Goal: Use online tool/utility: Use online tool/utility

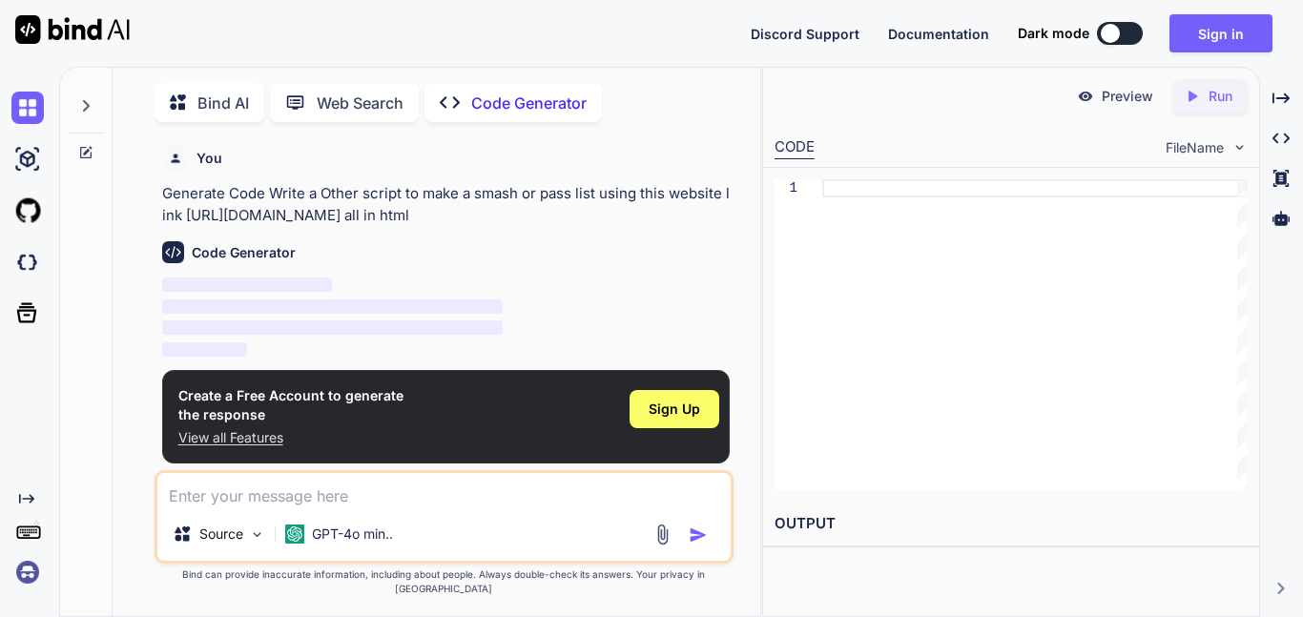
scroll to position [8, 0]
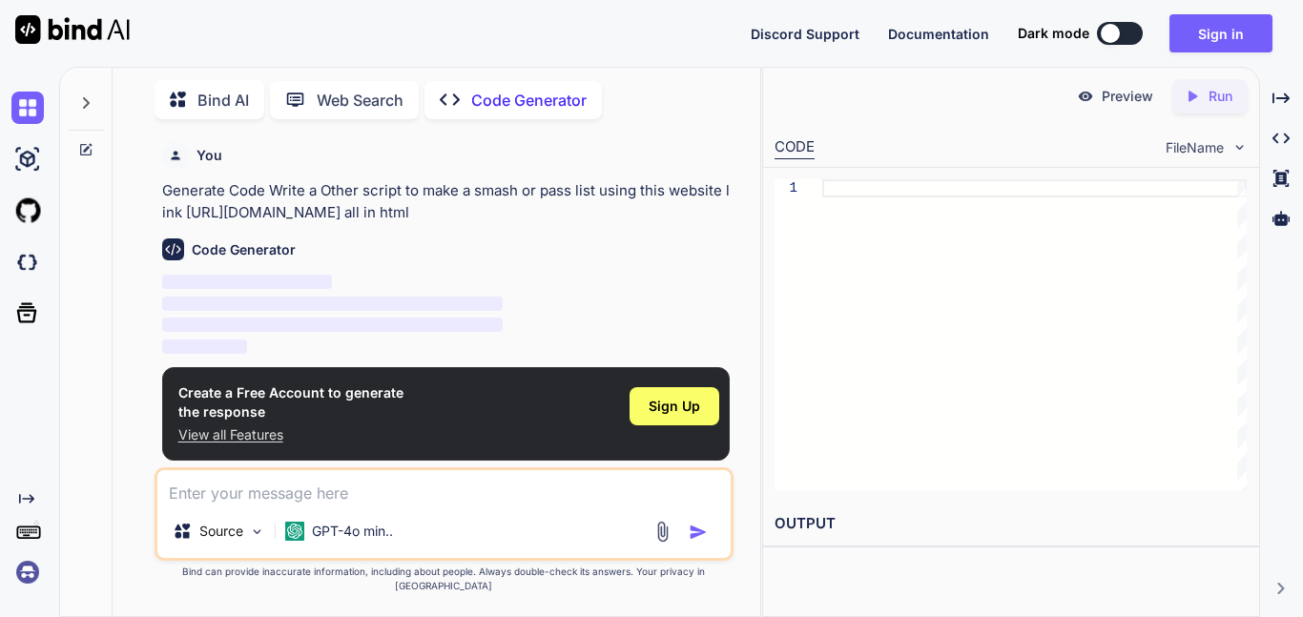
type textarea "x"
click at [605, 297] on p "‌" at bounding box center [446, 305] width 568 height 22
click at [266, 497] on textarea at bounding box center [443, 487] width 573 height 34
paste textarea "make a smash or pass list using this website link https://bhs.burnetcisd.net/ap…"
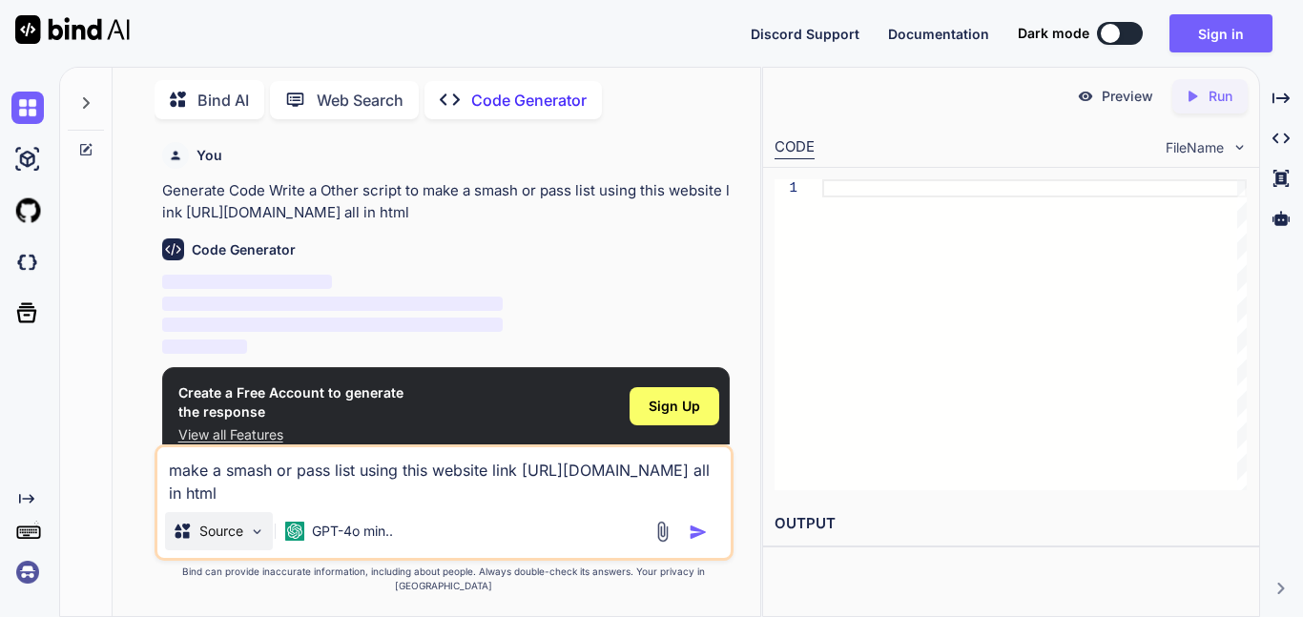
type textarea "make a smash or pass list using this website link https://bhs.burnetcisd.net/ap…"
click at [238, 541] on p "Source" at bounding box center [221, 531] width 44 height 19
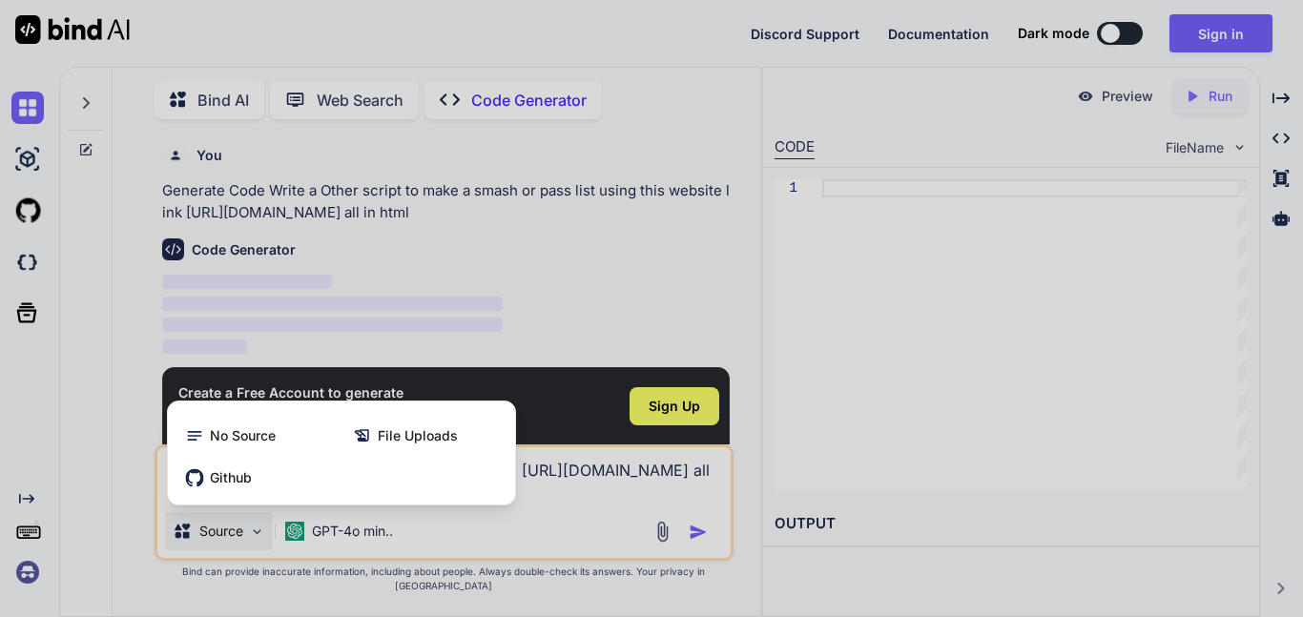
click at [238, 541] on div at bounding box center [651, 308] width 1303 height 617
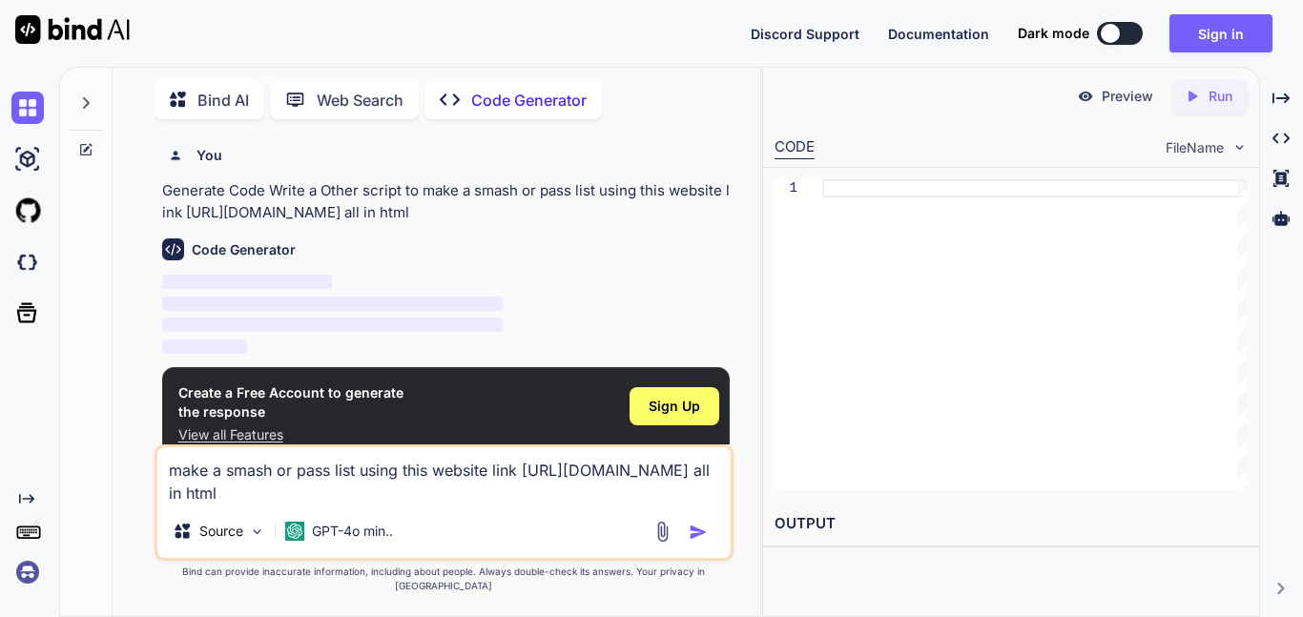
click at [233, 432] on p "View all Features" at bounding box center [290, 434] width 225 height 19
click at [573, 488] on textarea "make a smash or pass list using this website link https://bhs.burnetcisd.net/ap…" at bounding box center [443, 475] width 573 height 57
click at [701, 558] on div "Source GPT-4o min.." at bounding box center [443, 535] width 573 height 46
click at [695, 542] on img "button" at bounding box center [698, 532] width 19 height 19
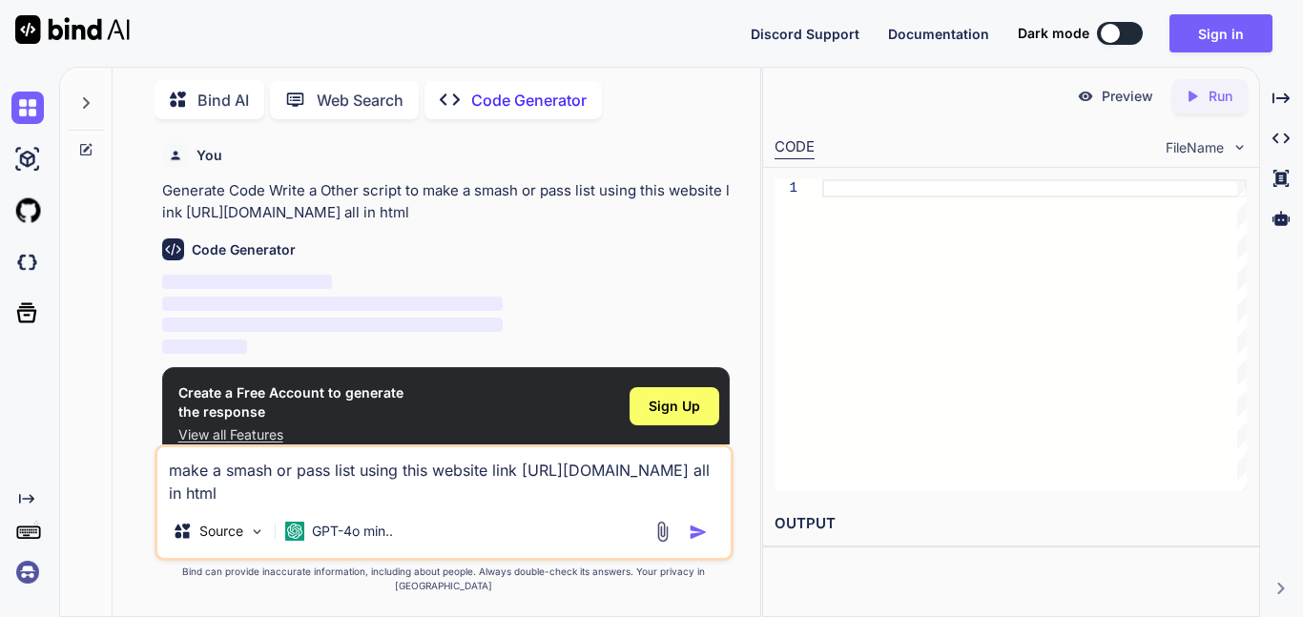
click at [302, 318] on span "‌" at bounding box center [332, 325] width 341 height 14
click at [549, 97] on p "Code Generator" at bounding box center [528, 100] width 115 height 23
click at [1115, 55] on div "Discord Support Documentation Dark mode Sign in Created with Pixso." at bounding box center [651, 33] width 1303 height 67
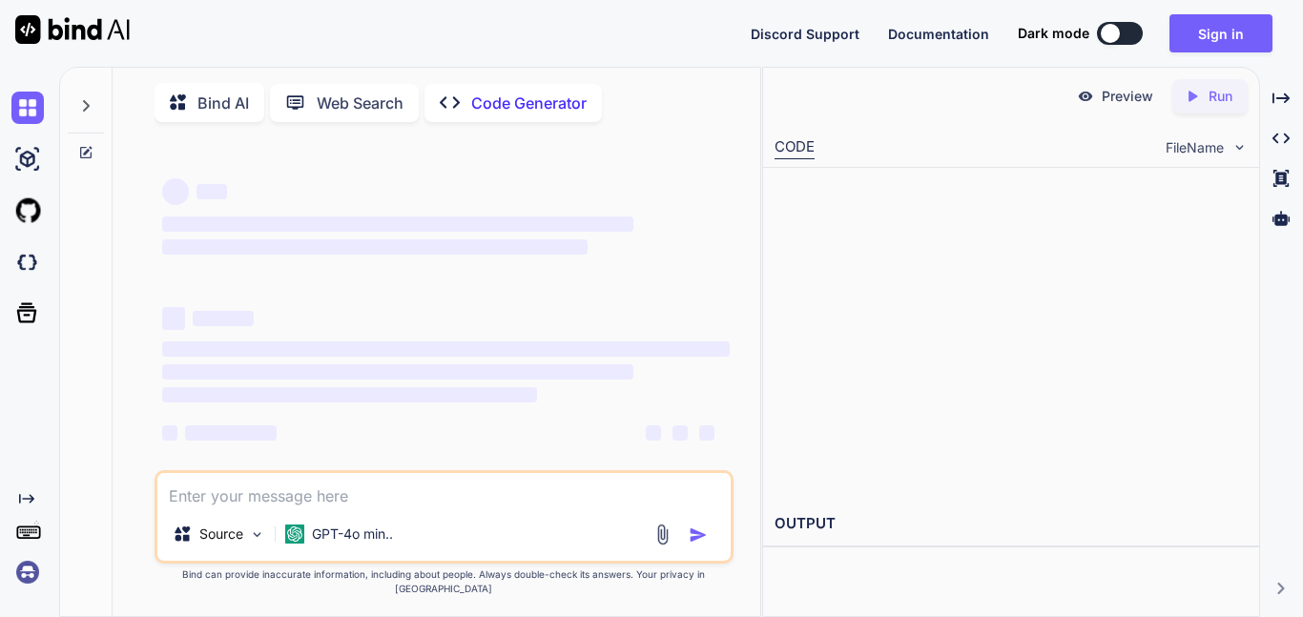
type textarea "x"
type textarea "make a good or bad list using this website link [URL][DOMAIN_NAME] all in html"
type textarea "x"
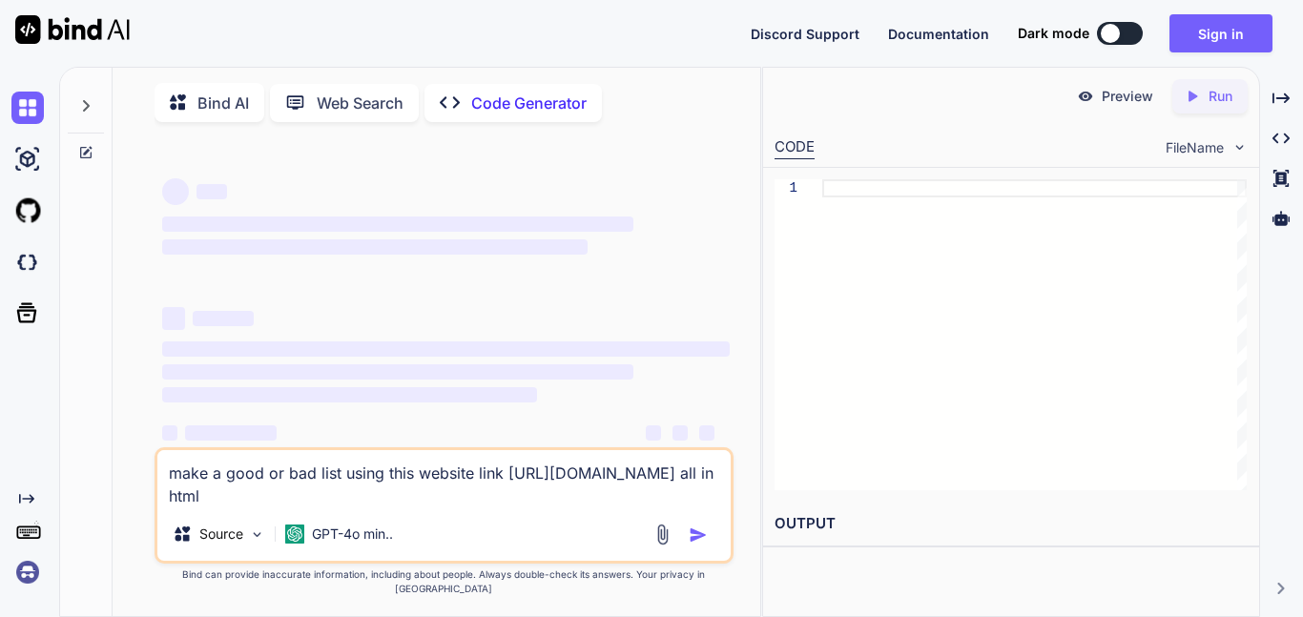
type textarea "make a good or bad list using this website link [URL][DOMAIN_NAME] all in html"
click at [218, 109] on p "Bind AI" at bounding box center [223, 103] width 52 height 23
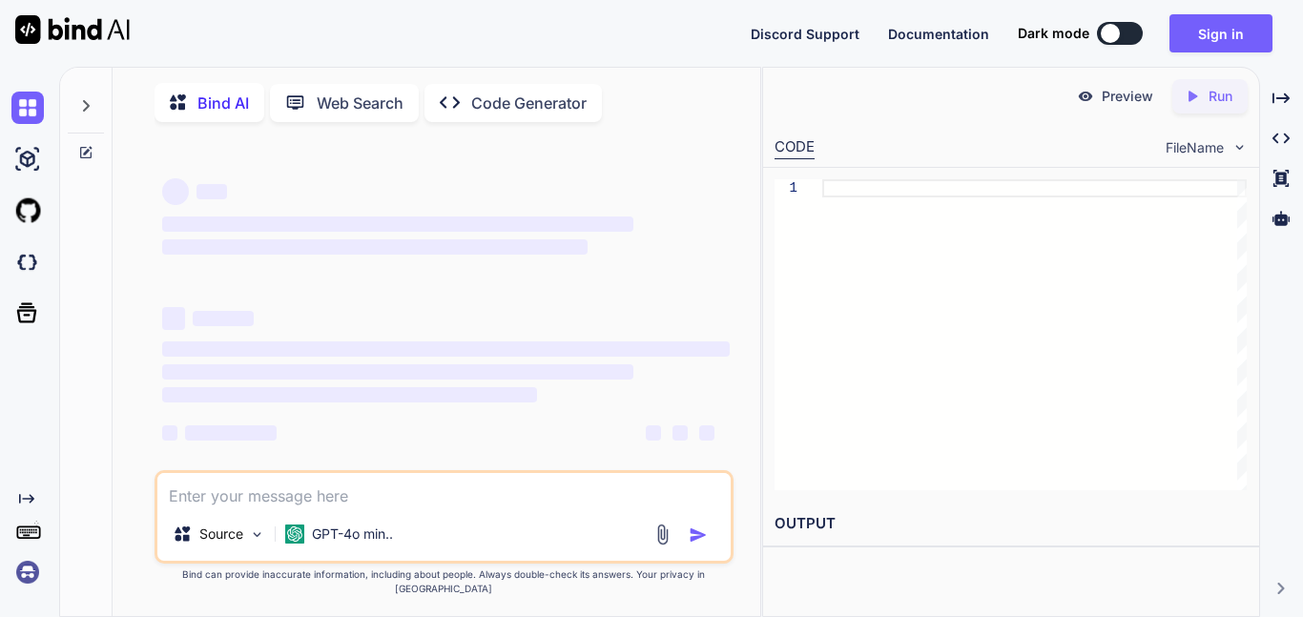
click at [465, 104] on icon "Created with Pixso." at bounding box center [455, 103] width 31 height 20
click at [544, 506] on textarea at bounding box center [443, 490] width 573 height 34
type textarea "x"
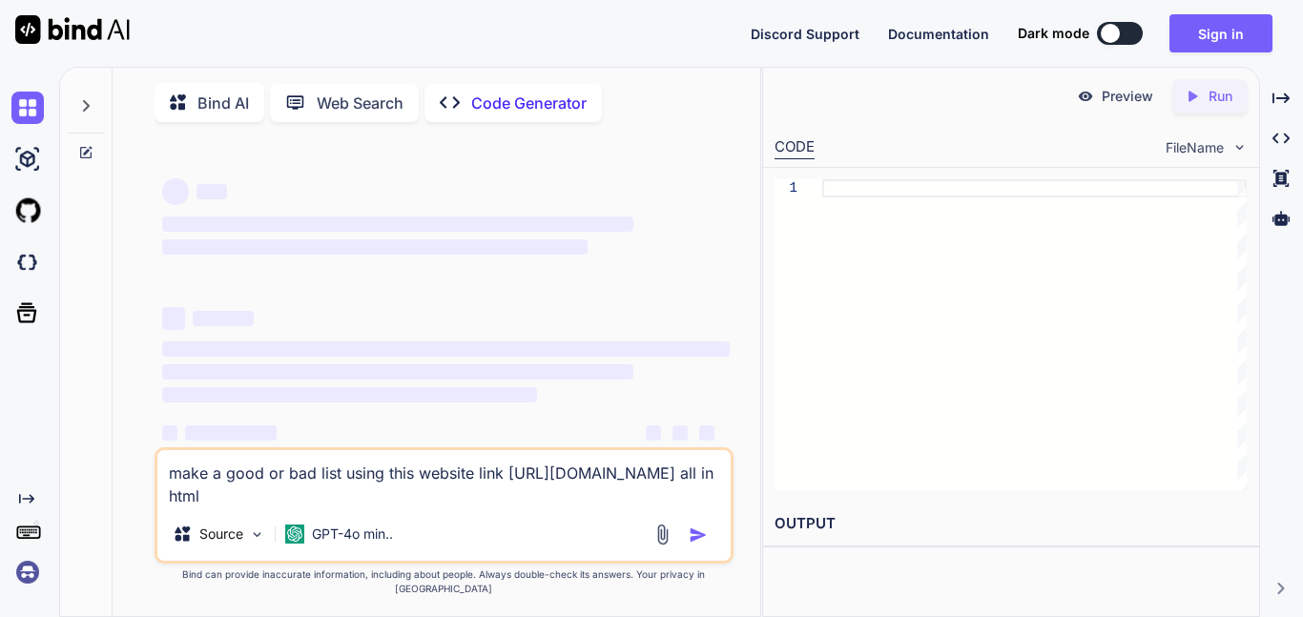
type textarea "make a good or bad list using this website link [URL][DOMAIN_NAME] all in html"
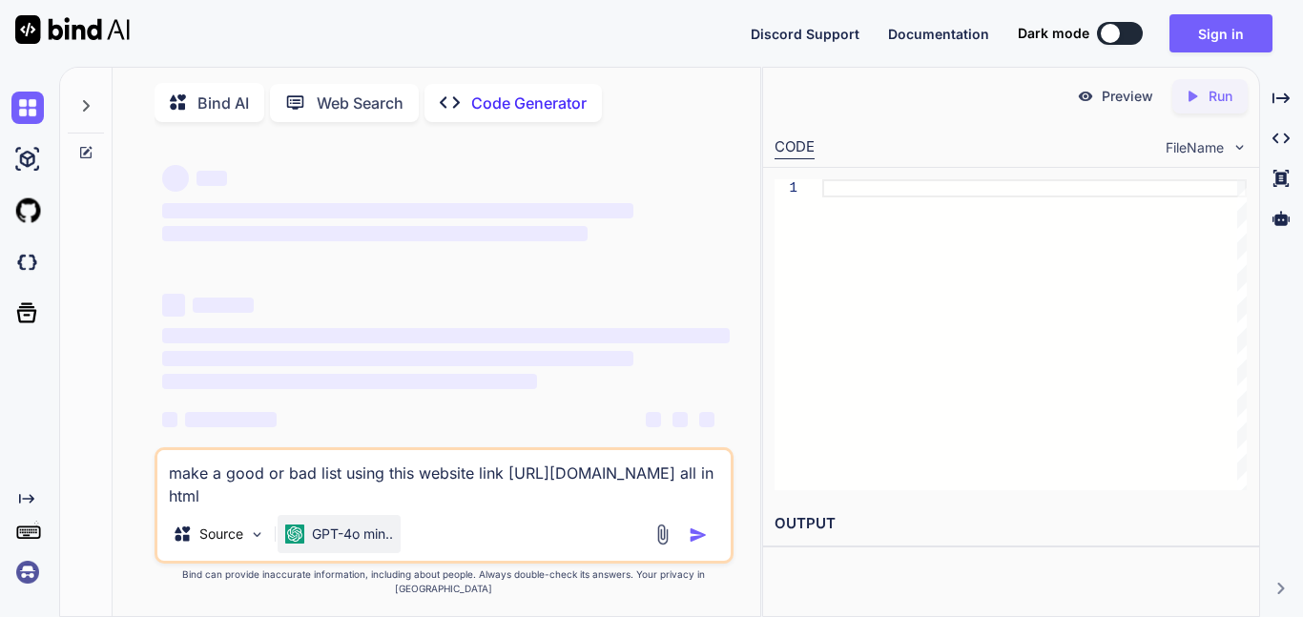
click at [349, 544] on p "GPT-4o min.." at bounding box center [352, 534] width 81 height 19
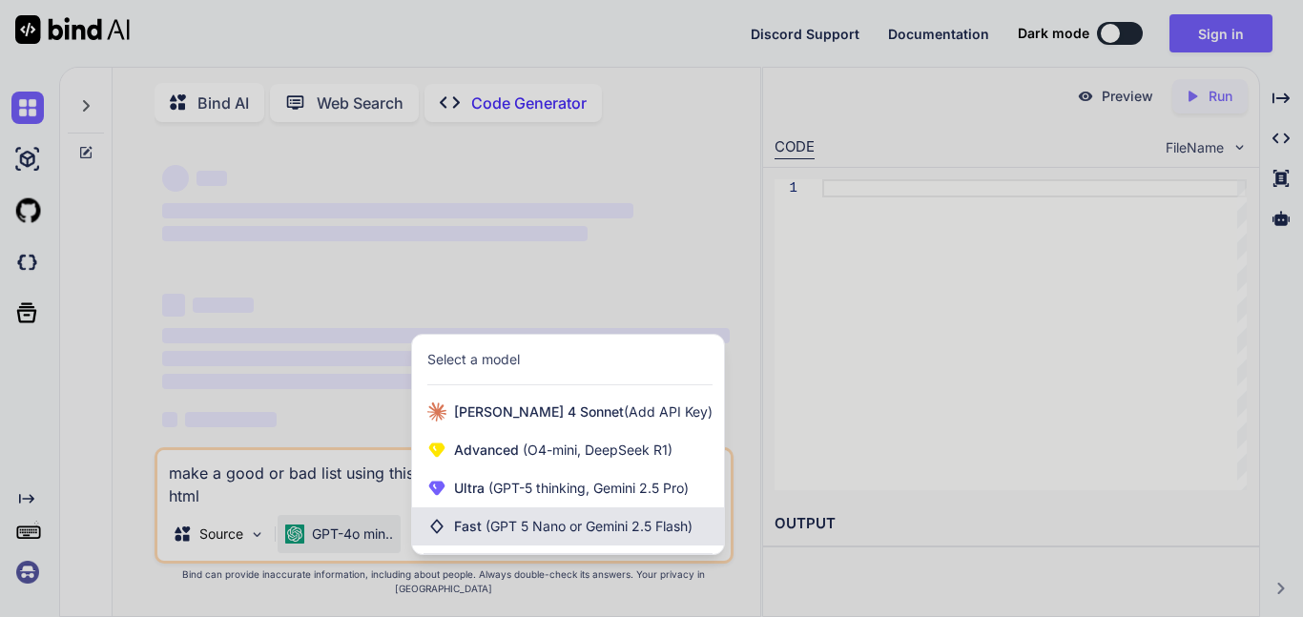
click at [486, 534] on span "(GPT 5 Nano or Gemini 2.5 Flash)" at bounding box center [589, 526] width 207 height 16
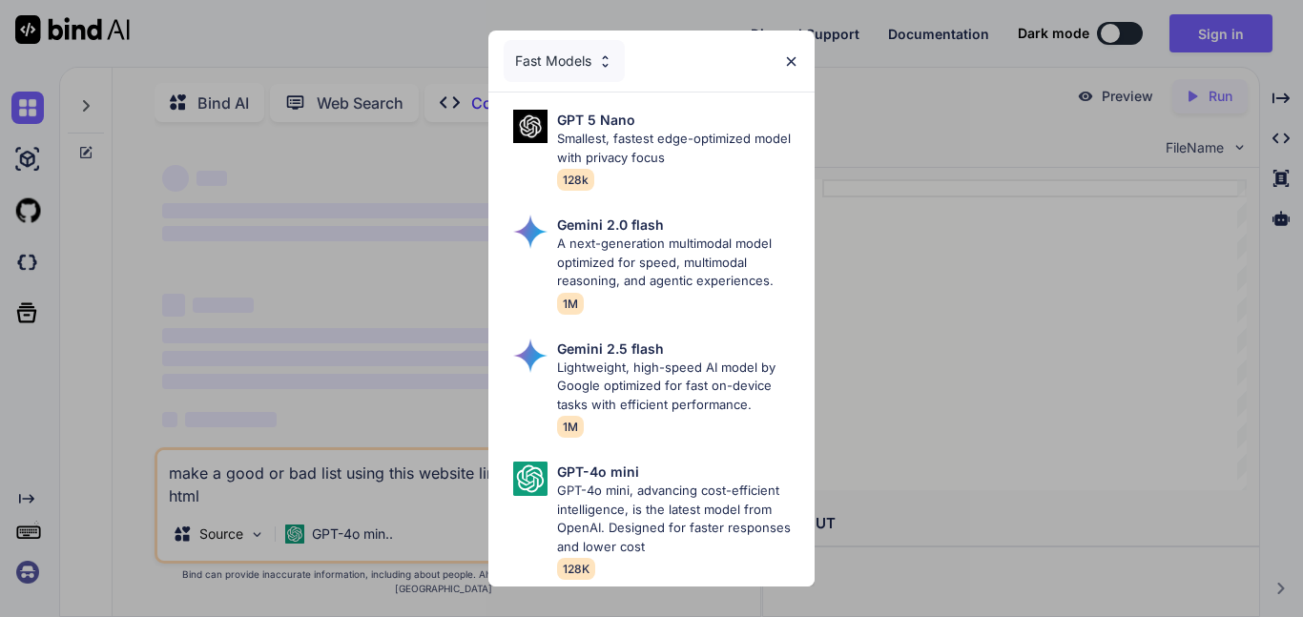
click at [416, 482] on div "Fast Models GPT 5 Nano Smallest, fastest edge-optimized model with privacy focu…" at bounding box center [651, 308] width 1303 height 617
